Goal: Find specific page/section: Locate a particular part of the current website

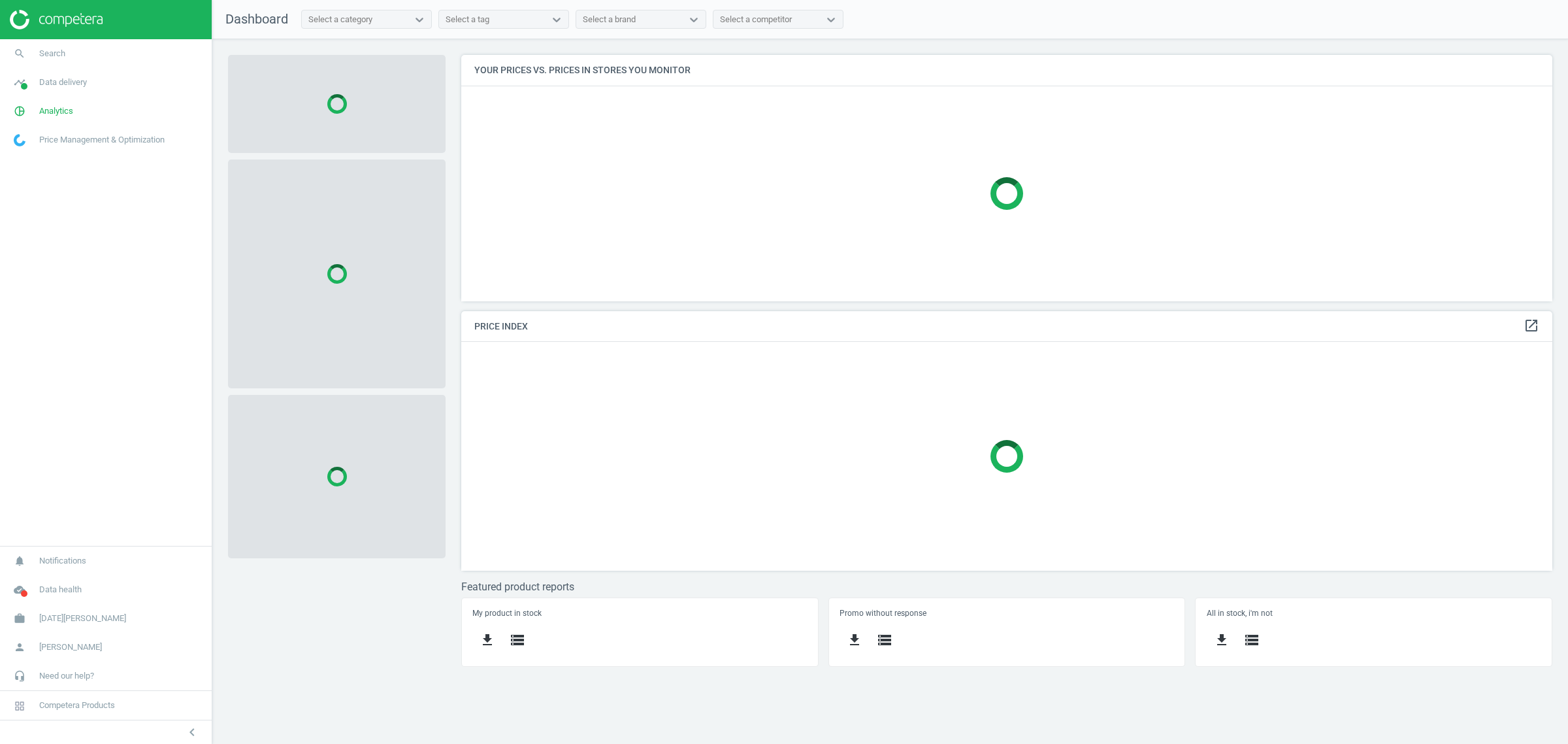
scroll to position [272, 1116]
click at [61, 38] on div at bounding box center [105, 19] width 212 height 39
click at [68, 62] on link "search Search" at bounding box center [105, 53] width 212 height 29
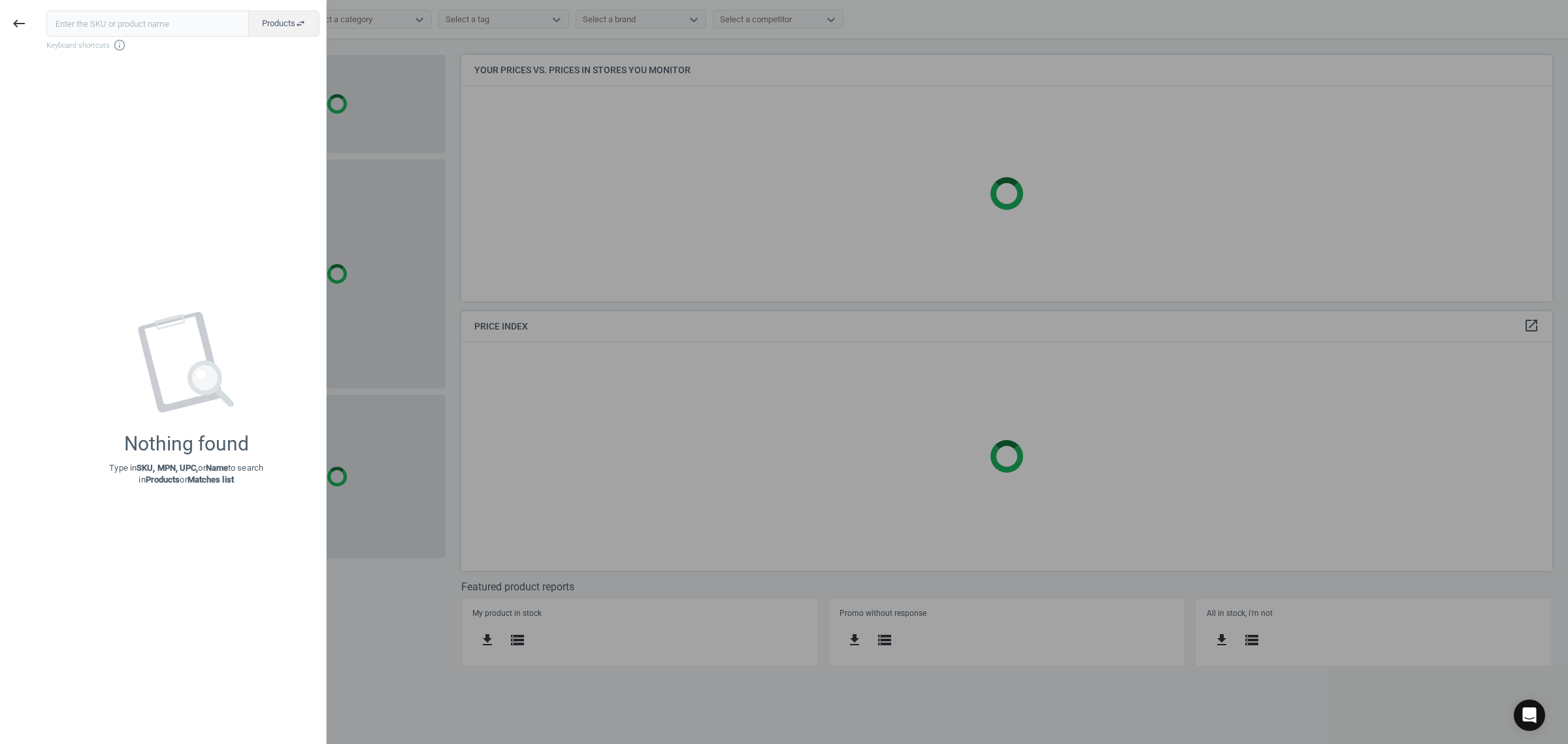
scroll to position [272, 1104]
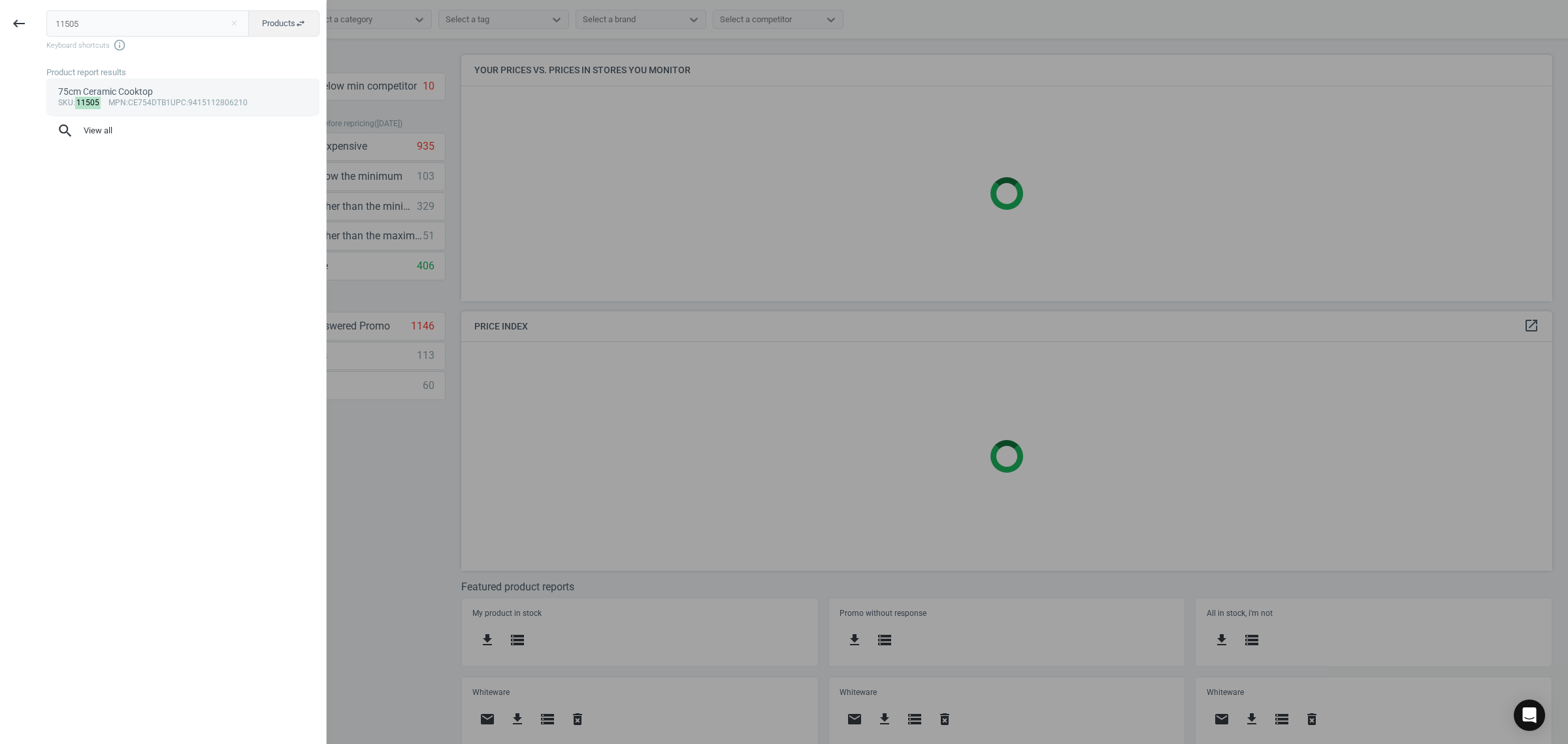
type input "11505"
click at [155, 88] on div "75cm Ceramic Cooktop" at bounding box center [183, 91] width 250 height 12
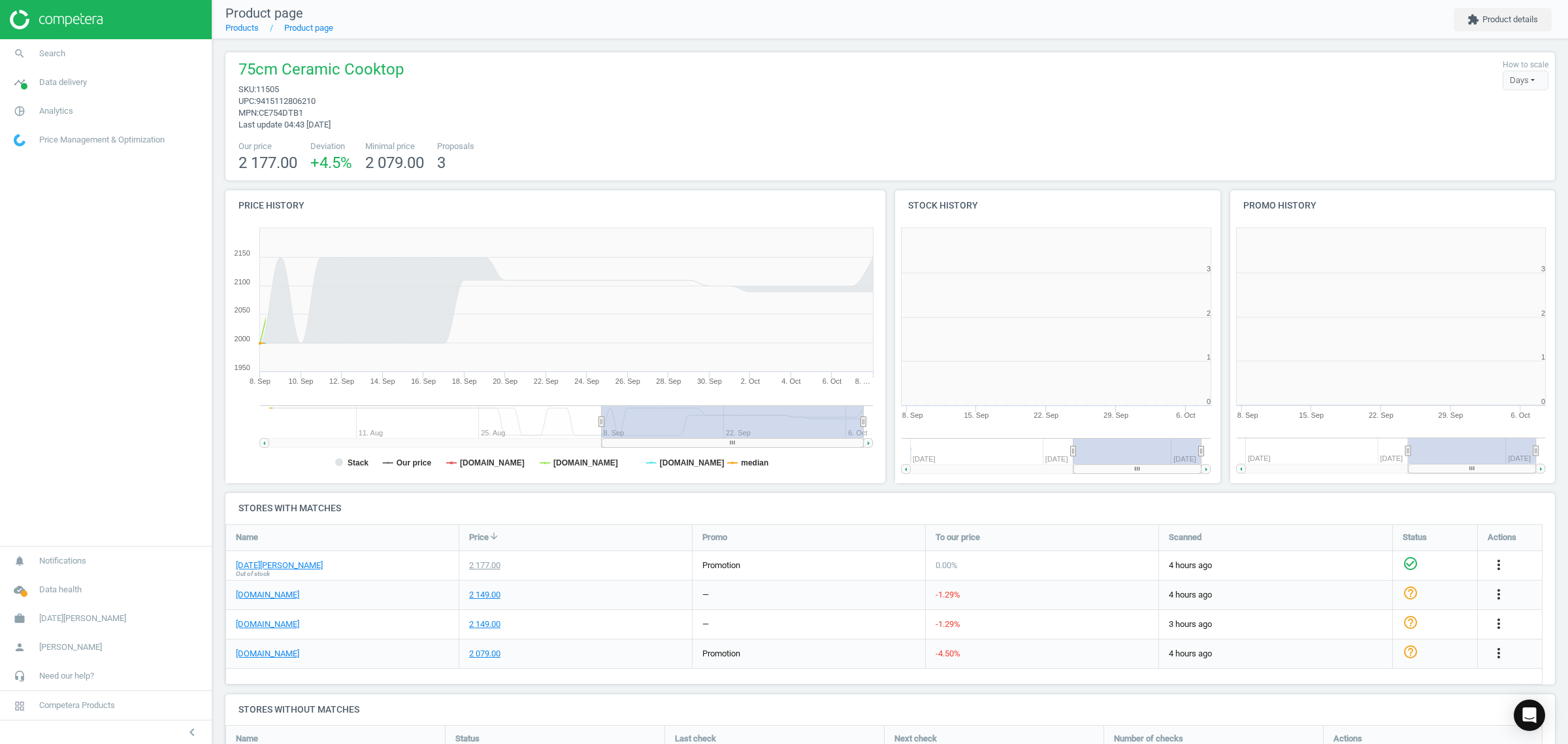
scroll to position [287, 347]
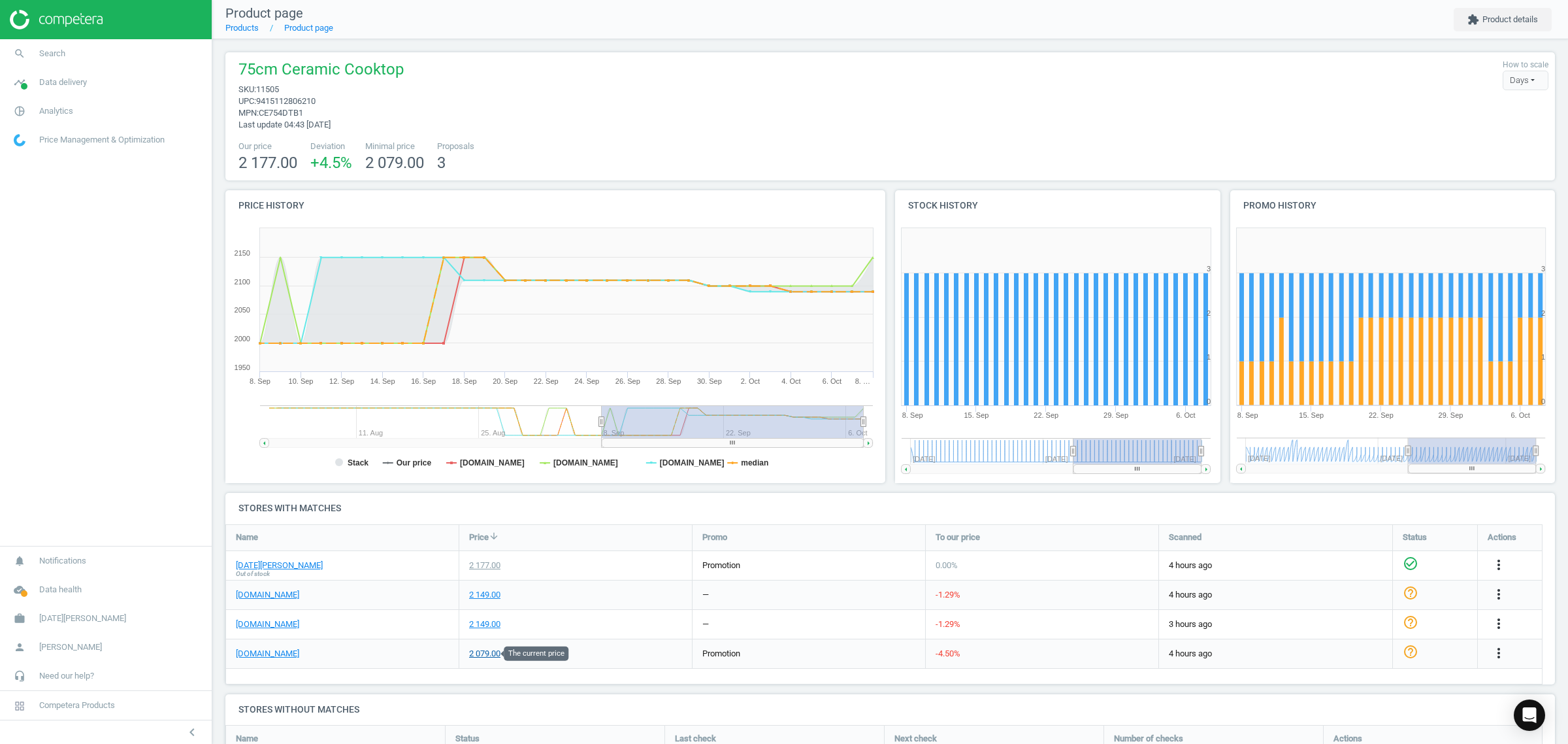
click at [484, 652] on div "2 079.00" at bounding box center [485, 653] width 31 height 12
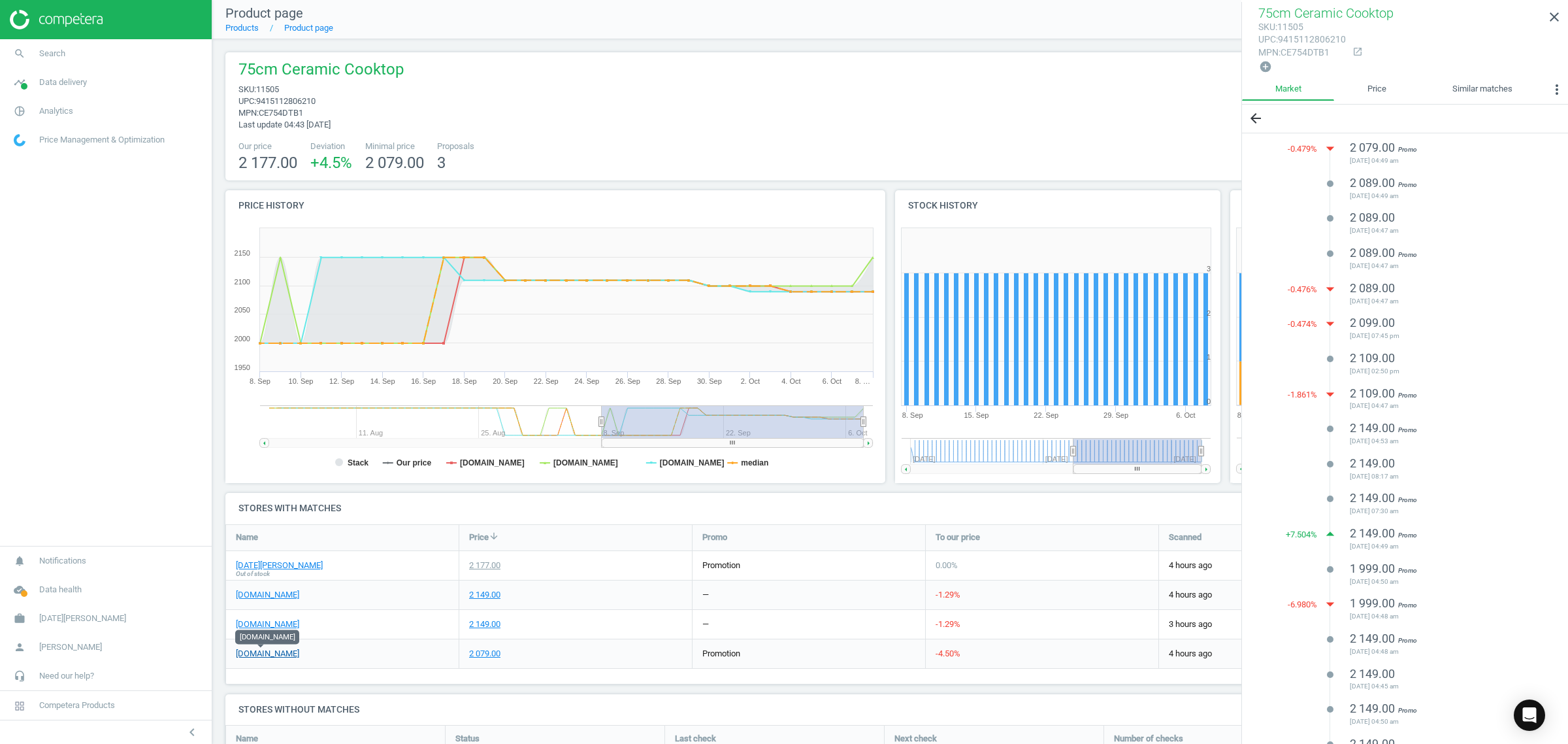
click at [255, 651] on link "[DOMAIN_NAME]" at bounding box center [267, 653] width 64 height 12
